Goal: Information Seeking & Learning: Learn about a topic

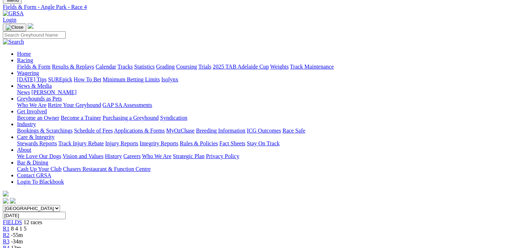
scroll to position [36, 0]
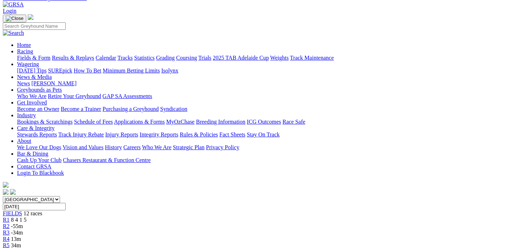
click at [23, 229] on span "-34m" at bounding box center [17, 232] width 12 height 6
